Goal: Information Seeking & Learning: Stay updated

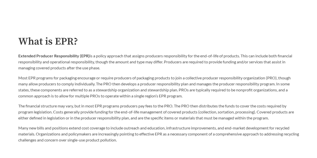
scroll to position [100, 0]
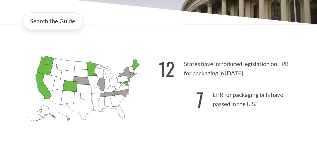
click at [178, 60] on p "12 States have introduced legislation on EPR for packaging in [DATE]" at bounding box center [229, 67] width 141 height 31
click at [45, 23] on link "Search the Guide" at bounding box center [52, 21] width 61 height 18
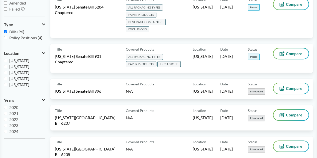
click at [44, 52] on icon at bounding box center [44, 53] width 4 height 4
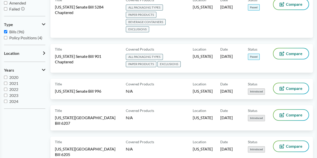
click at [44, 52] on icon at bounding box center [44, 53] width 2 height 4
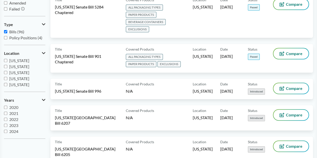
scroll to position [6, 0]
click at [40, 126] on label "2024" at bounding box center [24, 126] width 41 height 6
click at [7, 126] on input "2024" at bounding box center [5, 125] width 3 height 3
checkbox input "true"
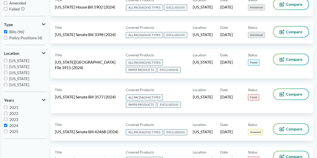
click at [6, 130] on input "2025" at bounding box center [5, 131] width 3 height 3
checkbox input "true"
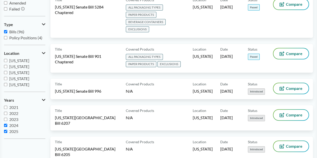
click at [6, 126] on input "2024" at bounding box center [5, 125] width 3 height 3
checkbox input "false"
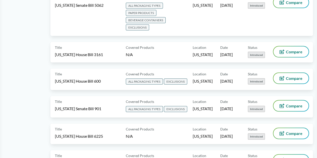
scroll to position [502, 0]
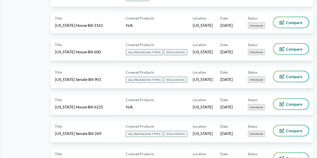
drag, startPoint x: 167, startPoint y: 67, endPoint x: 28, endPoint y: 90, distance: 141.3
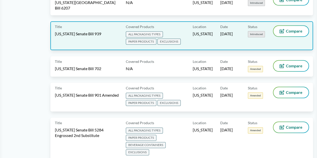
scroll to position [251, 0]
